Goal: Information Seeking & Learning: Learn about a topic

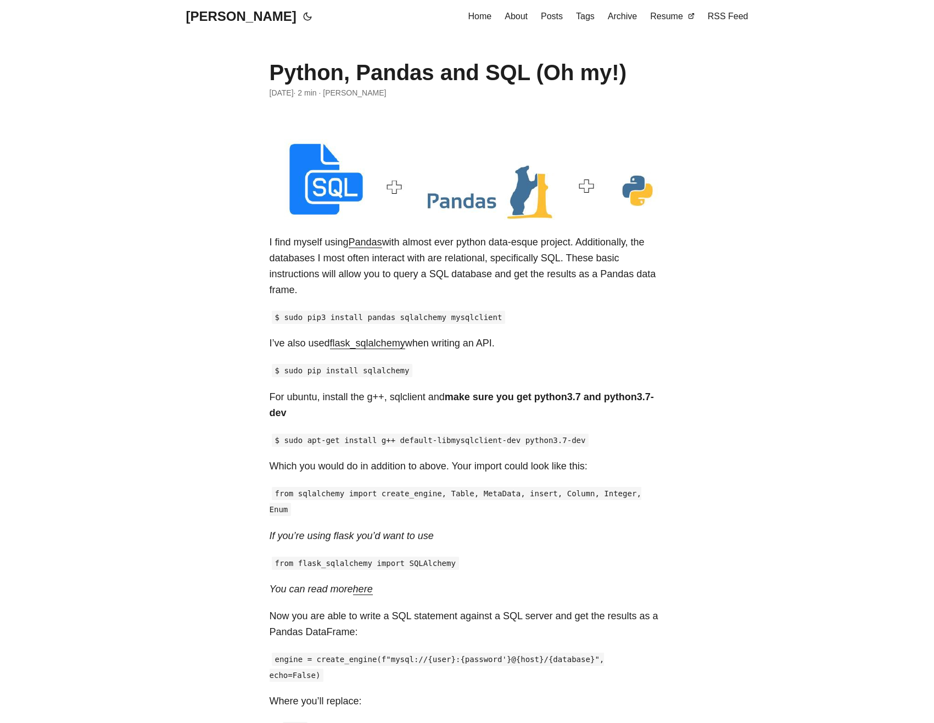
click at [404, 319] on code "$ sudo pip3 install pandas sqlalchemy mysqlclient" at bounding box center [389, 317] width 234 height 13
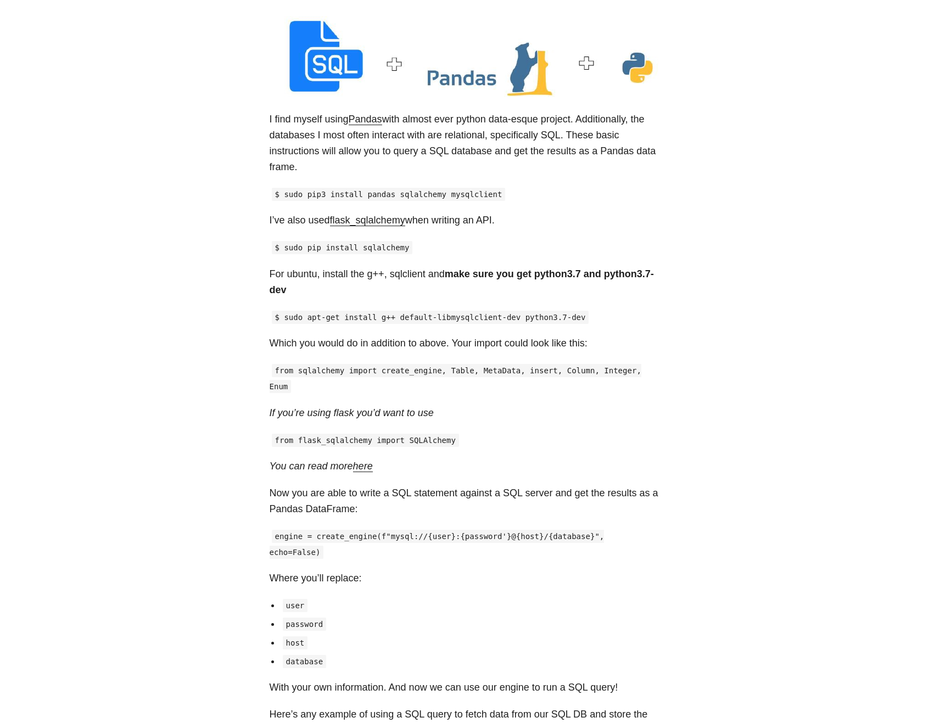
scroll to position [132, 0]
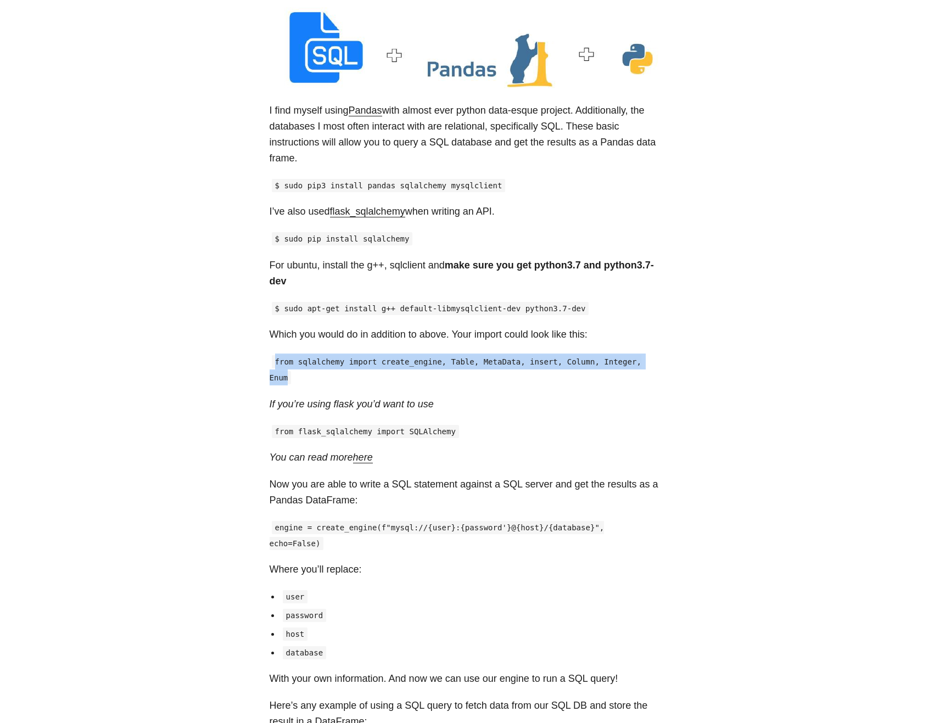
drag, startPoint x: 276, startPoint y: 346, endPoint x: 327, endPoint y: 364, distance: 54.7
click at [327, 364] on p "from sqlalchemy import create_engine, Table, MetaData, insert, Column, Integer,…" at bounding box center [466, 369] width 395 height 32
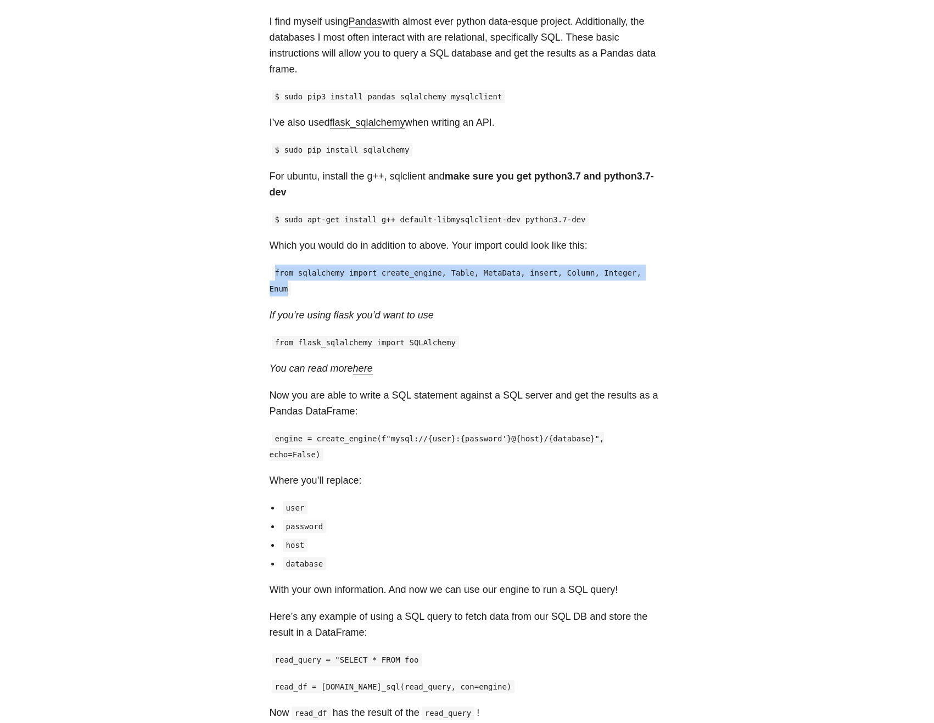
scroll to position [395, 0]
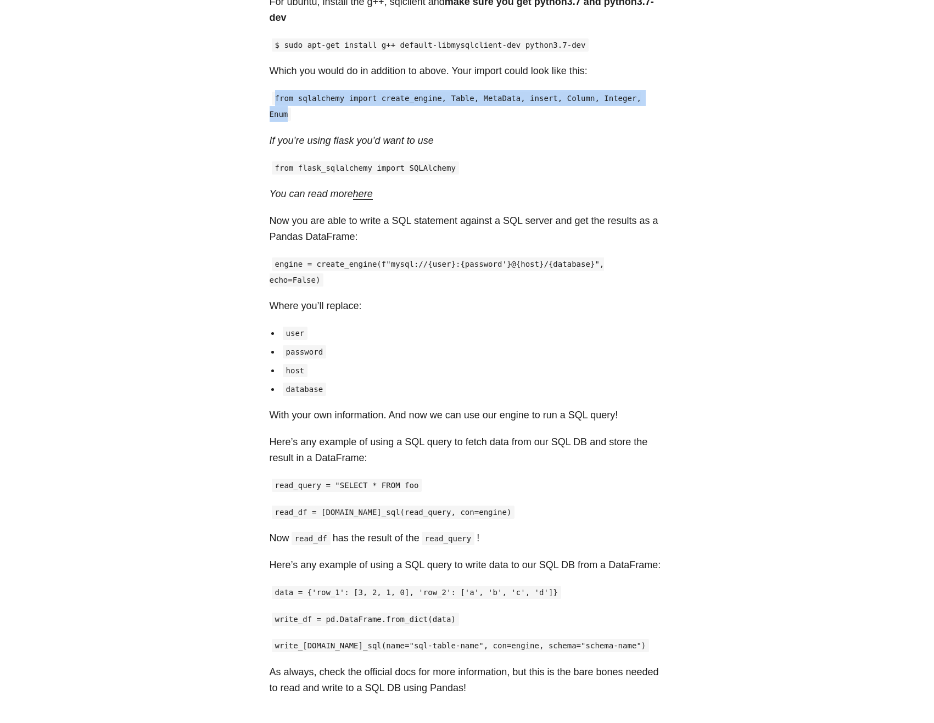
click at [444, 92] on code "from sqlalchemy import create_engine, Table, MetaData, insert, Column, Integer,…" at bounding box center [455, 106] width 372 height 29
drag, startPoint x: 442, startPoint y: 81, endPoint x: 271, endPoint y: 81, distance: 171.2
click at [271, 90] on p "from sqlalchemy import create_engine, Table, MetaData, insert, Column, Integer,…" at bounding box center [466, 106] width 395 height 32
copy code "from sqlalchemy import create_engine"
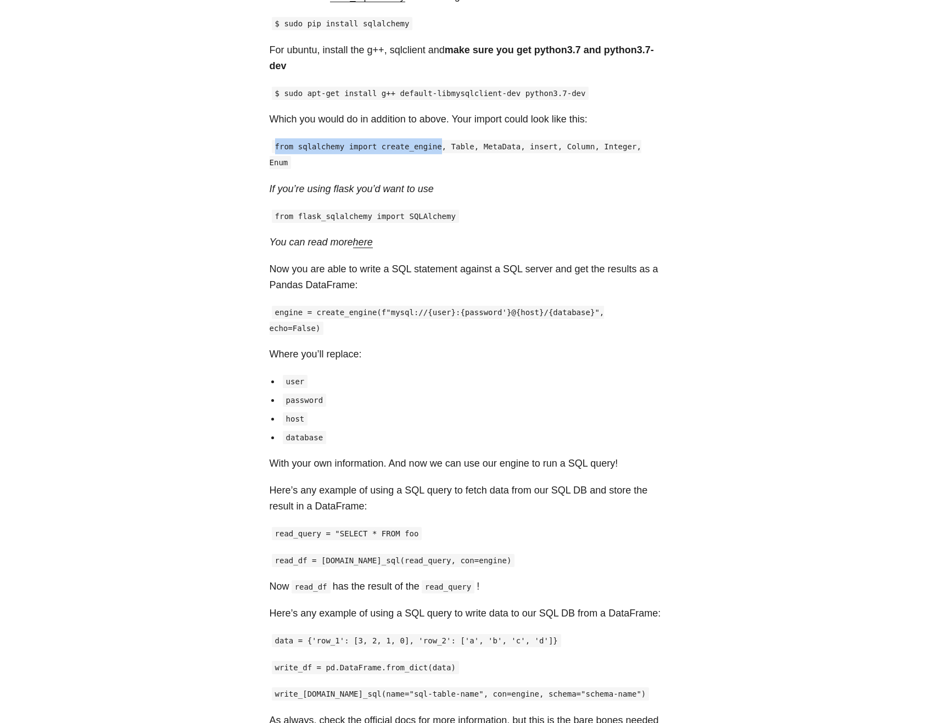
scroll to position [263, 0]
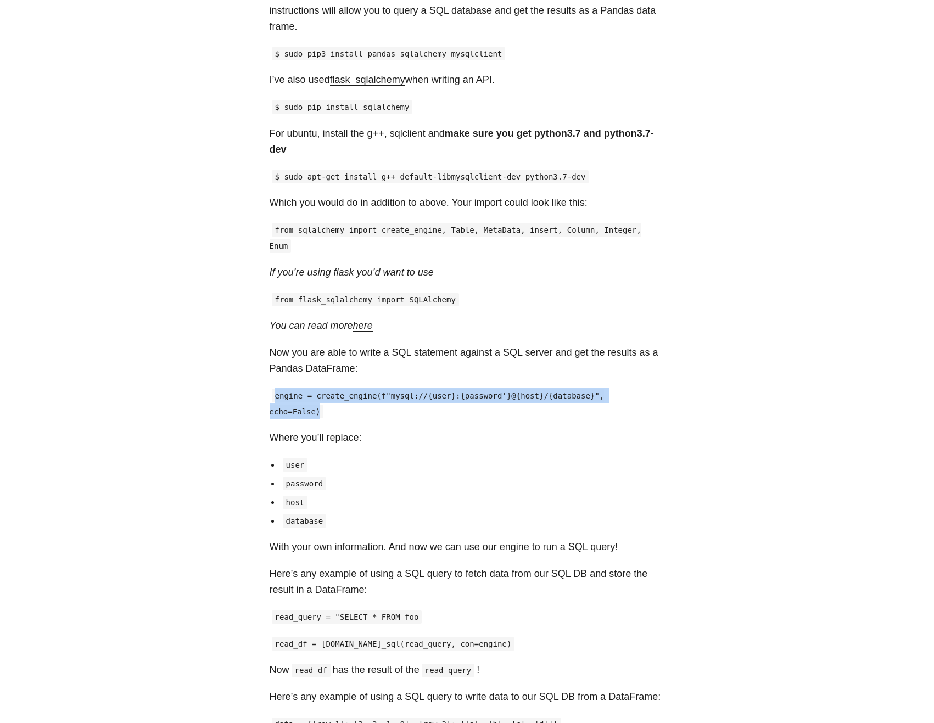
drag, startPoint x: 274, startPoint y: 380, endPoint x: 677, endPoint y: 382, distance: 402.9
click at [677, 382] on main "Python, Pandas and SQL (Oh my!) [DATE] · 2 min · [PERSON_NAME] I find myself us…" at bounding box center [467, 370] width 422 height 1202
copy code "engine = create_engine(f"mysql://{user}:{password'}@{host}/{database}", echo=Fa…"
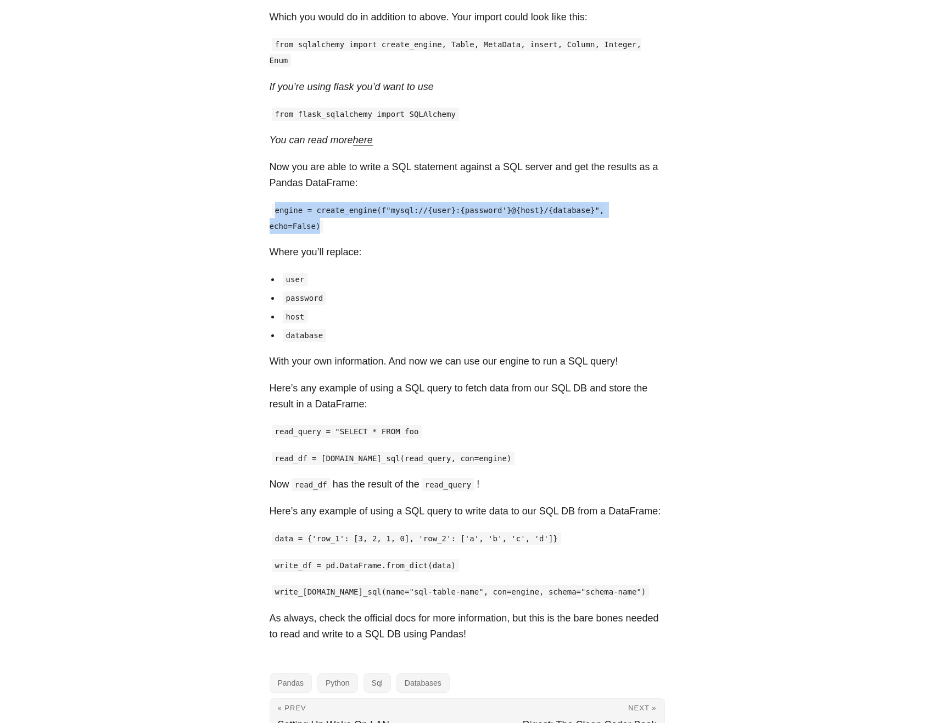
scroll to position [513, 0]
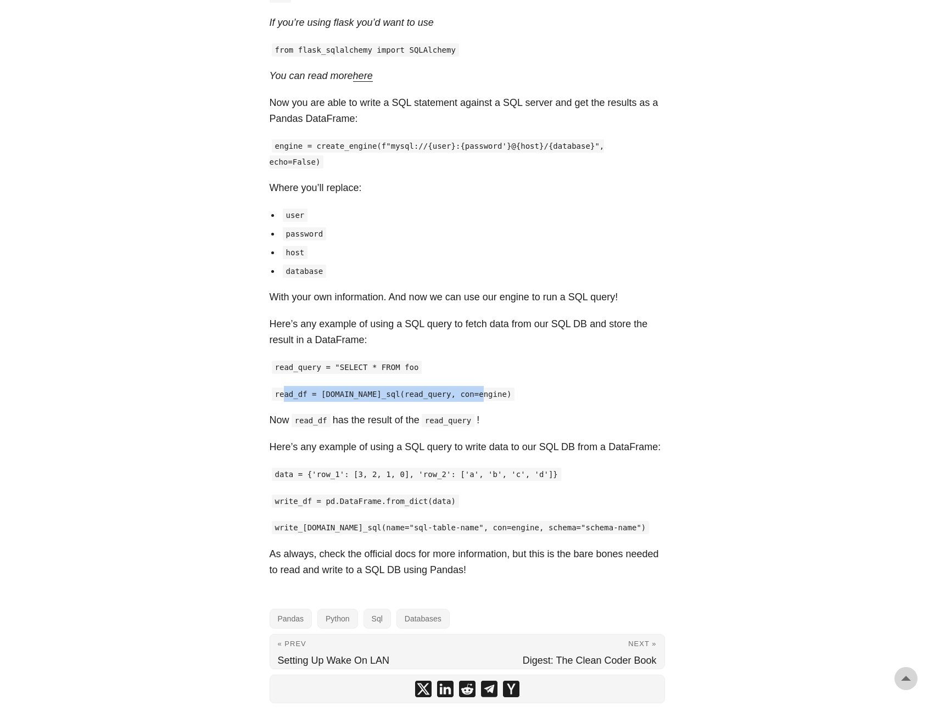
drag, startPoint x: 481, startPoint y: 363, endPoint x: 283, endPoint y: 355, distance: 198.8
click at [283, 387] on code "read_df = [DOMAIN_NAME]_sql(read_query, con=engine)" at bounding box center [393, 393] width 243 height 13
copy code "read_df = [DOMAIN_NAME]_sql(read_query, con=engine)"
click at [395, 439] on p "Here’s any example of using a SQL query to write data to our SQL DB from a Data…" at bounding box center [466, 447] width 395 height 16
click at [537, 263] on li "database" at bounding box center [472, 271] width 384 height 16
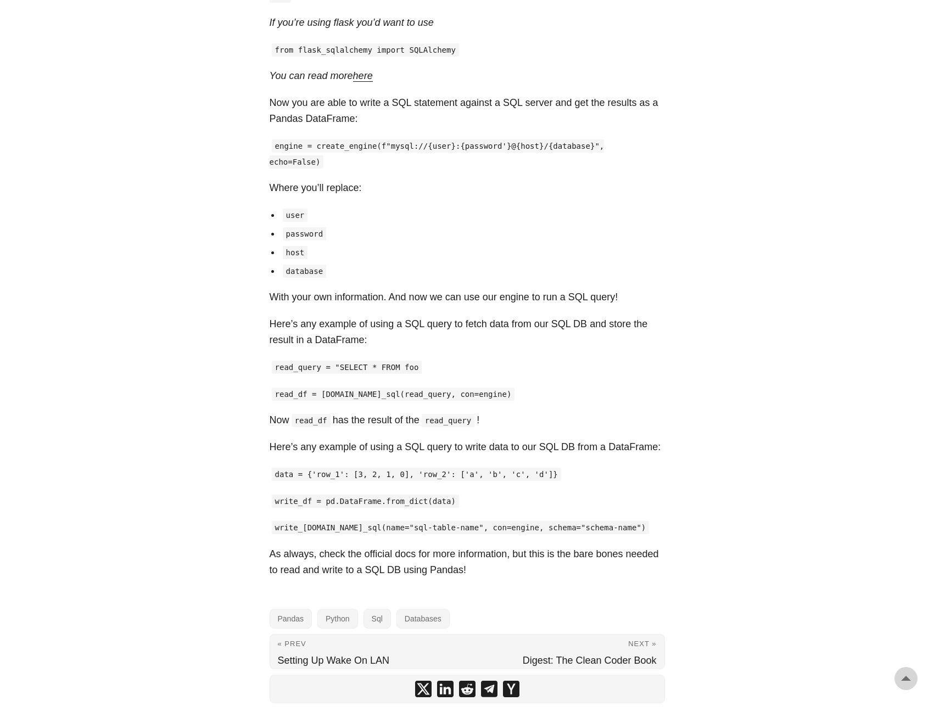
click at [100, 640] on body "[PERSON_NAME] Home About Posts Tags Archive Resume" at bounding box center [467, 121] width 934 height 1268
click at [771, 433] on body "[PERSON_NAME] Home About Posts Tags Archive Resume" at bounding box center [467, 121] width 934 height 1268
click at [657, 180] on p "Where you’ll replace:" at bounding box center [466, 188] width 395 height 16
click at [494, 458] on div "I find myself using Pandas with almost ever python data-esque project. Addition…" at bounding box center [466, 149] width 395 height 856
